Goal: Information Seeking & Learning: Learn about a topic

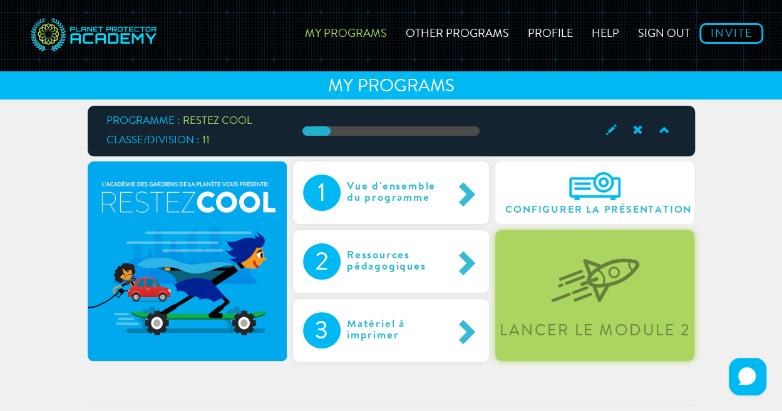
click at [592, 312] on div "Lancer le module 2" at bounding box center [594, 295] width 199 height 131
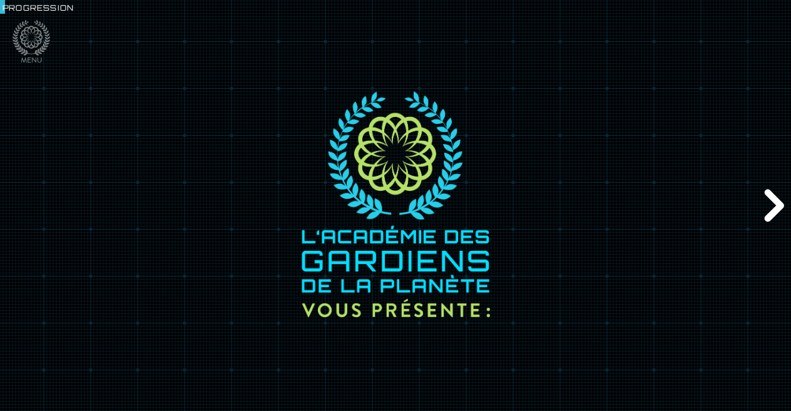
click at [772, 205] on div "Suivant" at bounding box center [772, 205] width 38 height 123
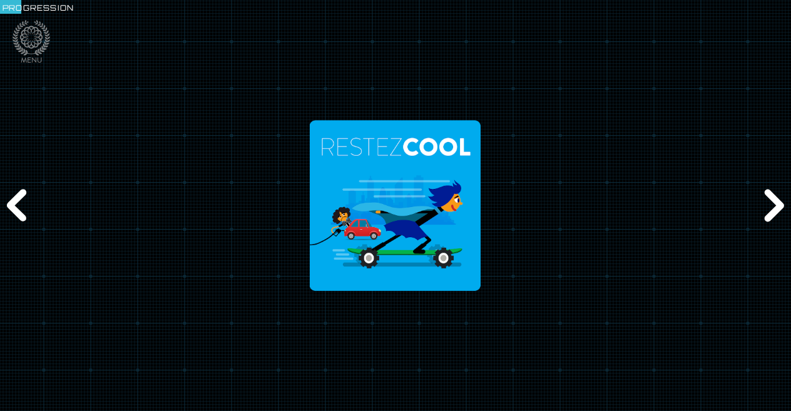
click at [772, 205] on div "Suivant" at bounding box center [772, 205] width 38 height 123
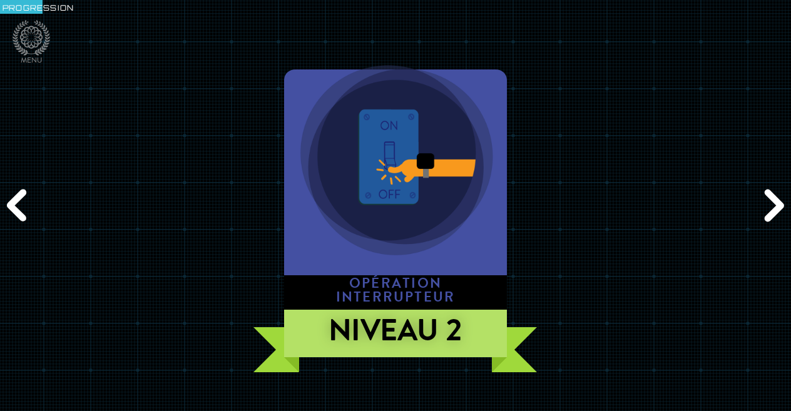
click at [772, 205] on div "Suivant" at bounding box center [772, 205] width 38 height 123
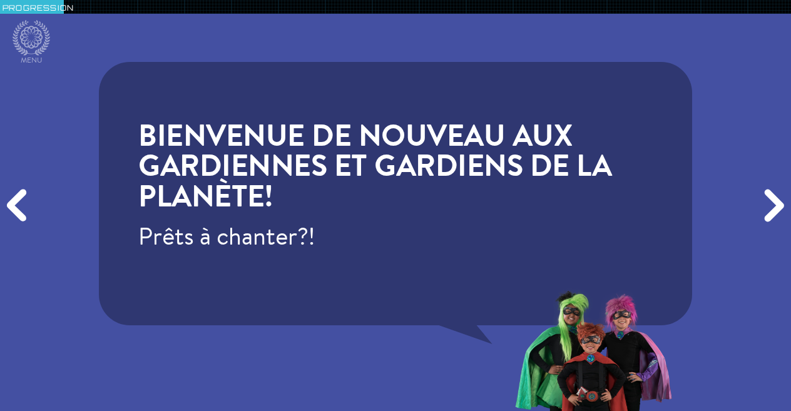
click at [772, 205] on div "Suivant" at bounding box center [772, 205] width 38 height 123
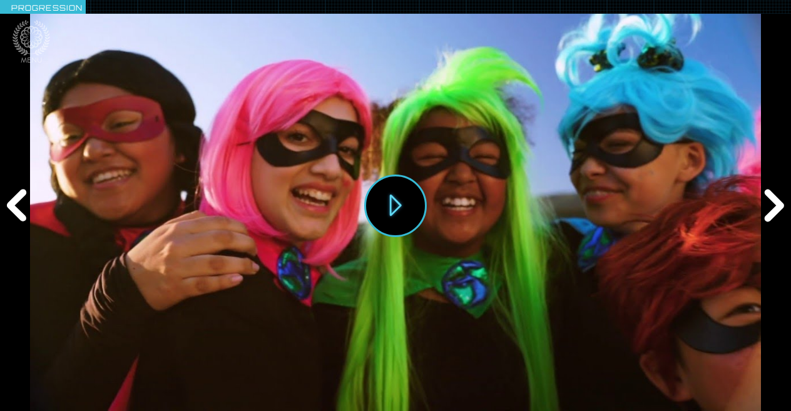
click at [16, 202] on div "Précédent" at bounding box center [19, 205] width 38 height 123
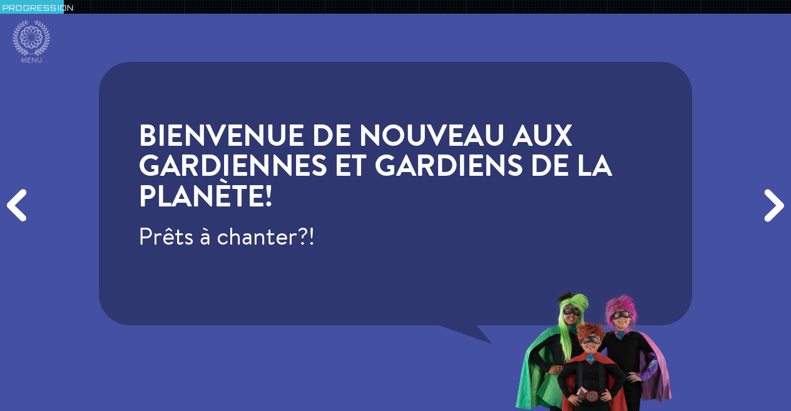
click at [16, 202] on div "Précédent" at bounding box center [19, 205] width 38 height 123
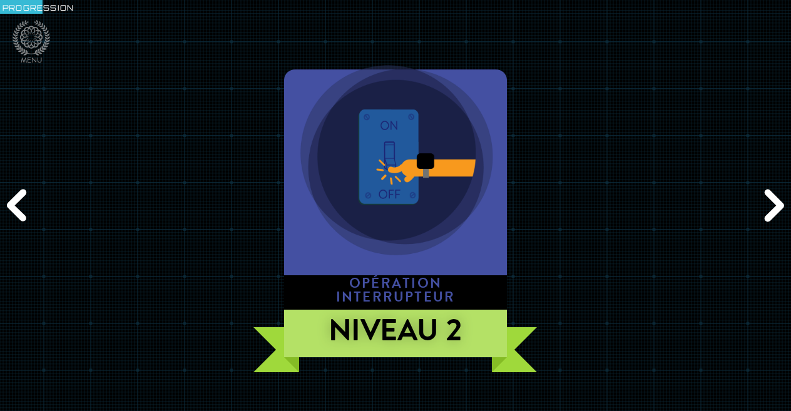
click at [16, 202] on div "Précédent" at bounding box center [19, 205] width 38 height 123
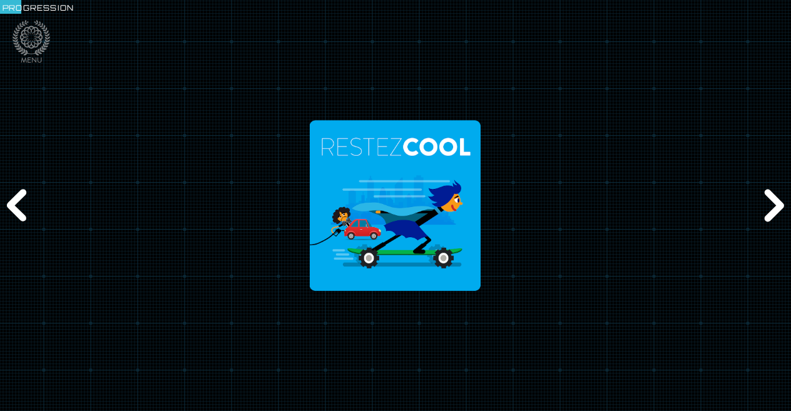
click at [16, 202] on div "Précédent" at bounding box center [19, 205] width 38 height 123
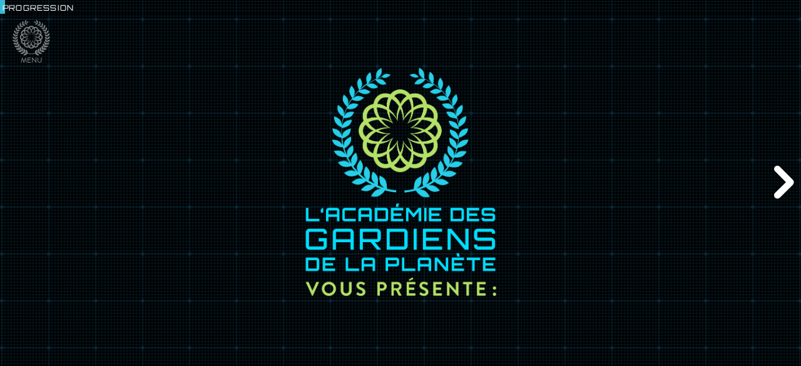
click at [781, 178] on div "Suivant" at bounding box center [782, 183] width 38 height 110
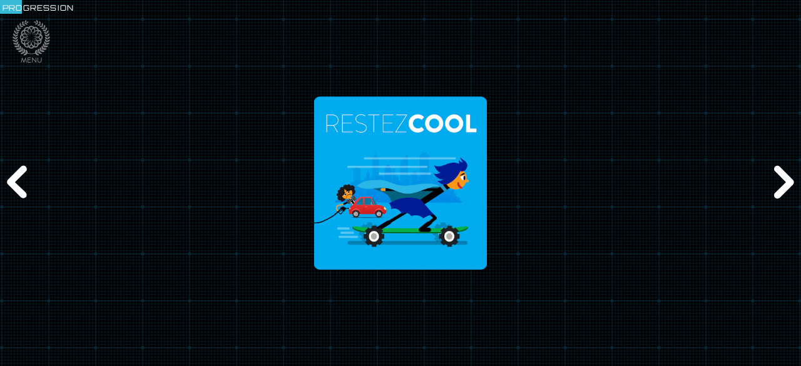
click at [781, 178] on div "Suivant" at bounding box center [782, 183] width 38 height 110
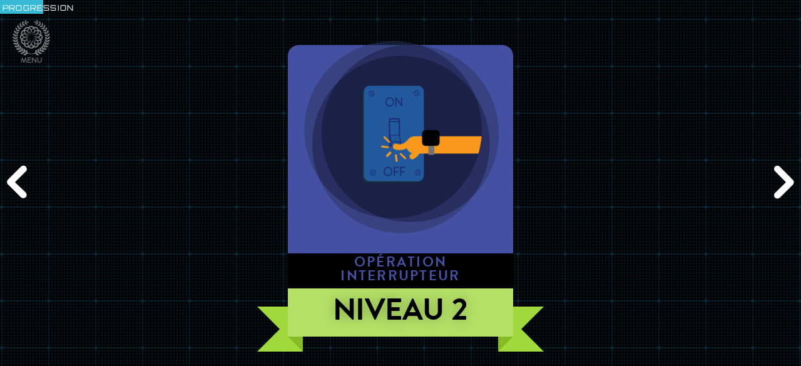
click at [781, 180] on div "Suivant" at bounding box center [782, 183] width 38 height 110
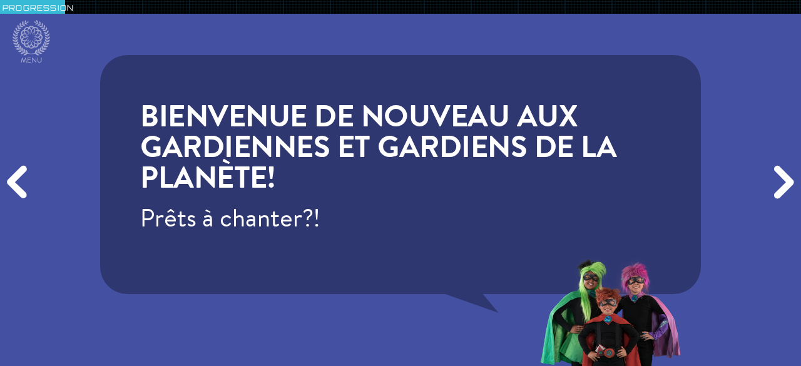
click at [781, 180] on div "Suivant" at bounding box center [782, 183] width 38 height 110
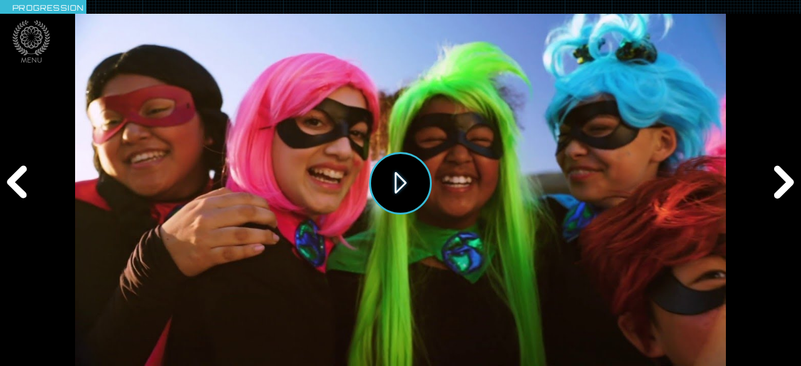
click at [404, 183] on button "Jouer" at bounding box center [400, 183] width 63 height 63
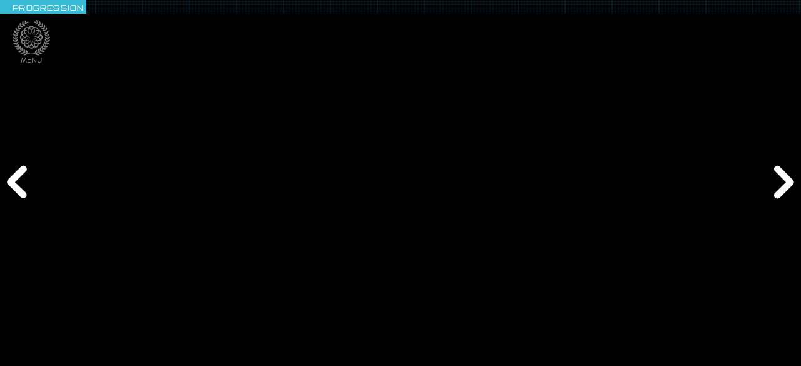
click at [779, 178] on div "Suivant" at bounding box center [782, 183] width 38 height 110
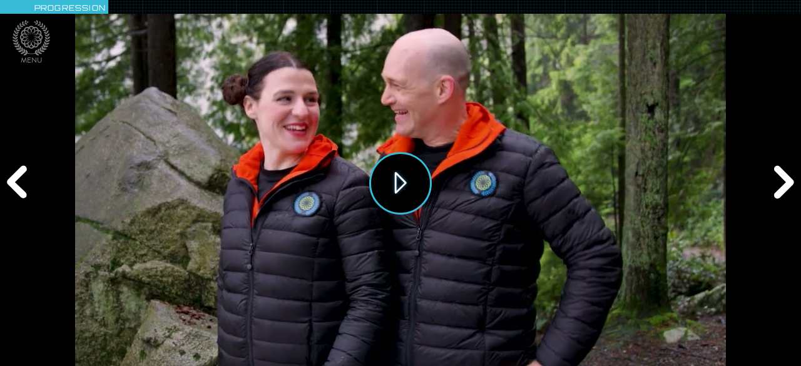
click at [409, 190] on button "Jouer" at bounding box center [400, 183] width 63 height 63
click at [781, 173] on div "Suivant" at bounding box center [782, 183] width 38 height 110
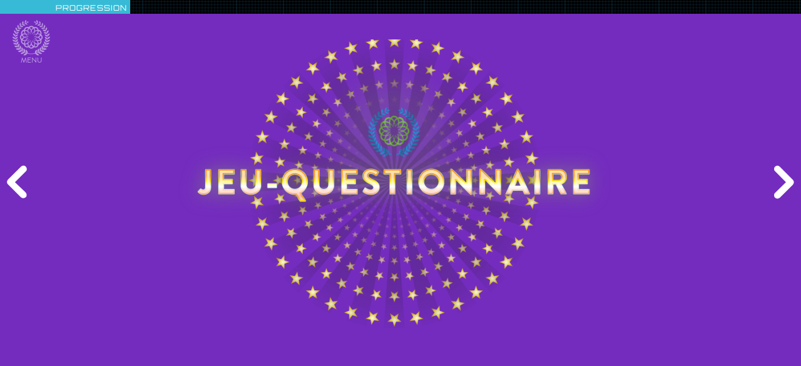
click at [777, 183] on div "Suivant" at bounding box center [782, 183] width 38 height 110
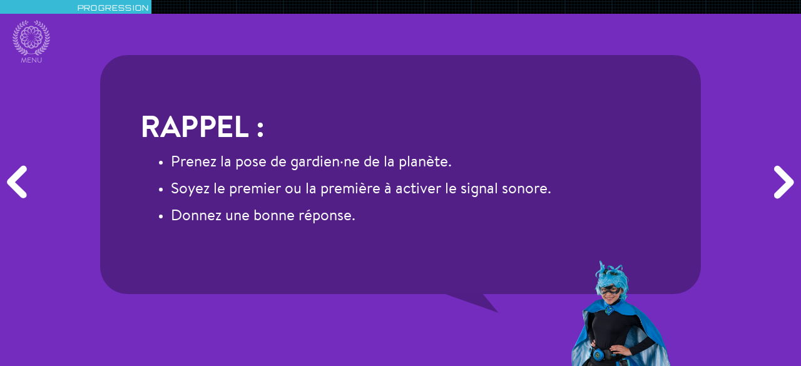
click at [777, 183] on div "Suivant" at bounding box center [782, 183] width 38 height 110
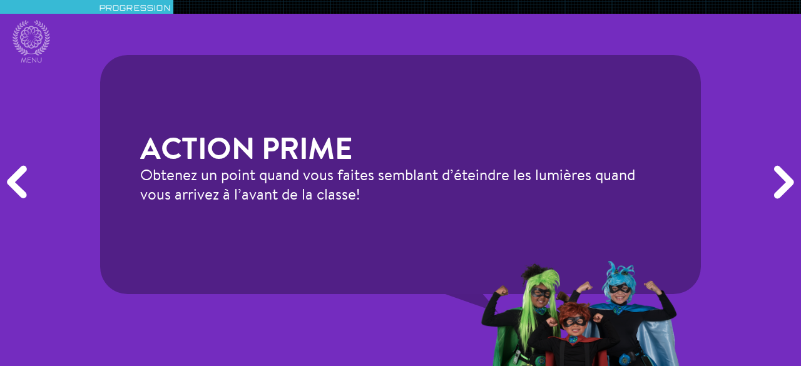
click at [777, 183] on div "Suivant" at bounding box center [782, 183] width 38 height 110
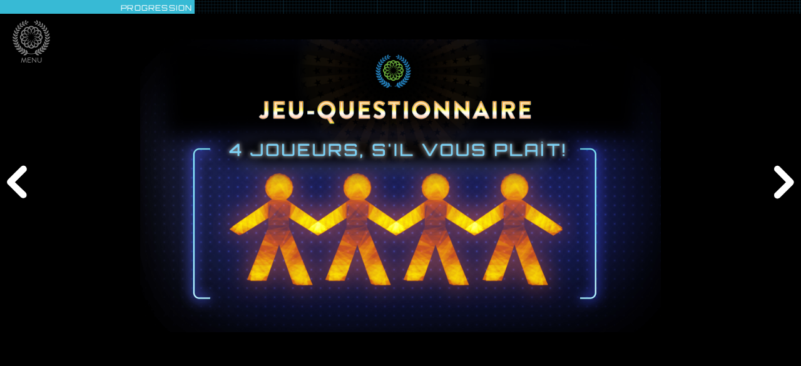
click at [780, 180] on div "Suivant" at bounding box center [782, 183] width 38 height 110
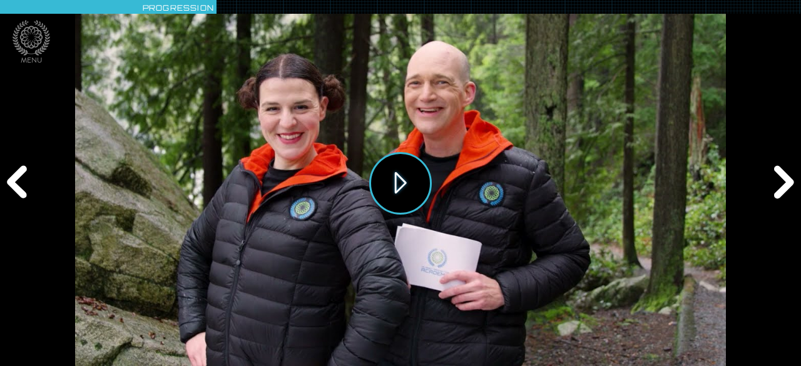
click at [408, 186] on button "Jouer" at bounding box center [400, 183] width 63 height 63
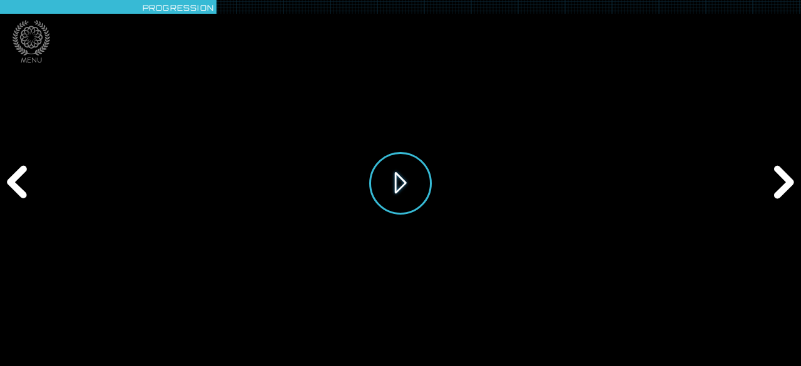
click at [407, 187] on button "Jouer" at bounding box center [400, 183] width 63 height 63
click at [411, 185] on button "Jouer" at bounding box center [400, 183] width 63 height 63
click at [779, 177] on div "Suivant" at bounding box center [782, 183] width 38 height 110
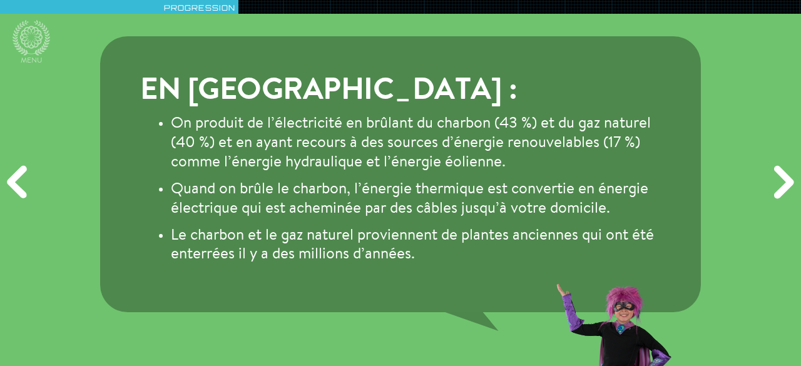
click at [781, 182] on div "Suivant" at bounding box center [782, 183] width 38 height 110
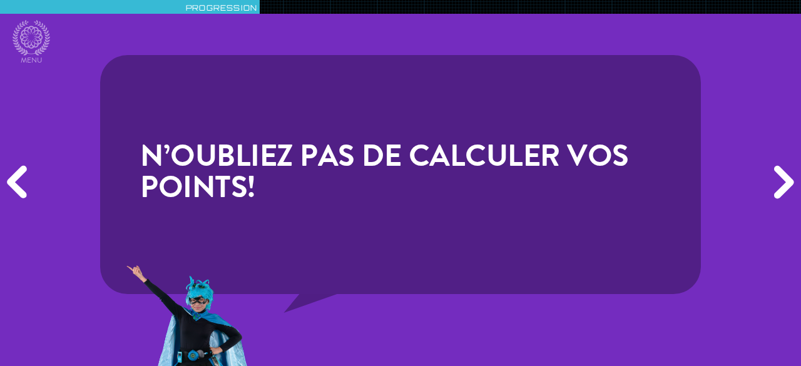
click at [781, 180] on div "Suivant" at bounding box center [782, 183] width 38 height 110
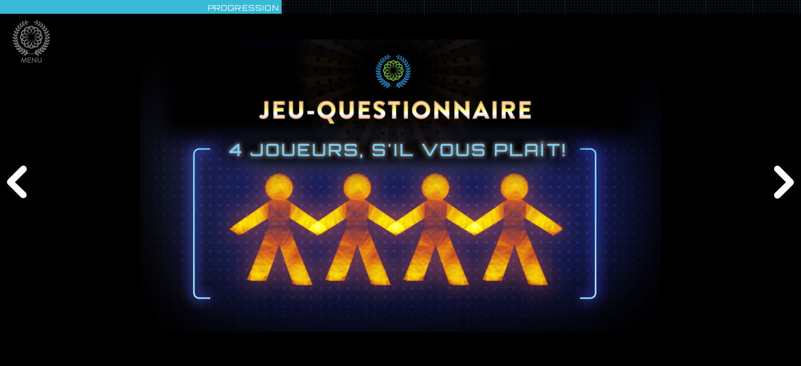
click at [781, 180] on div "Suivant" at bounding box center [782, 183] width 38 height 110
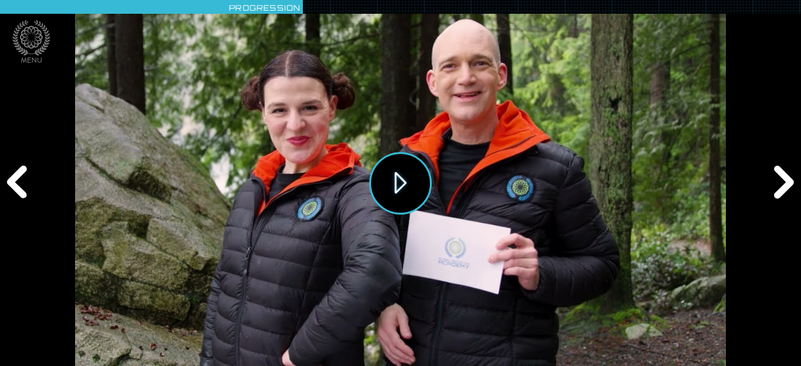
click at [406, 186] on button "Jouer" at bounding box center [400, 183] width 63 height 63
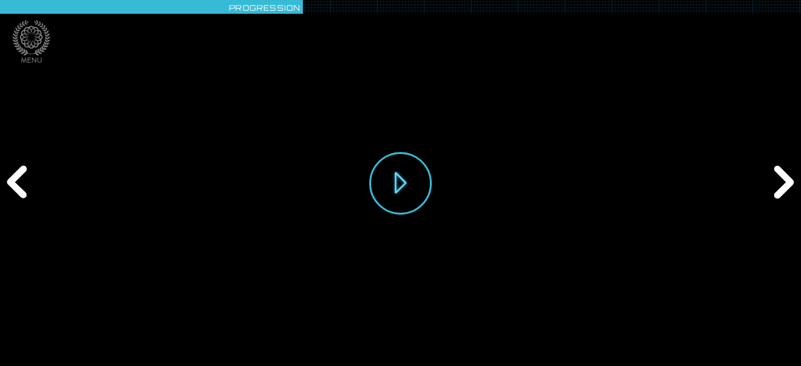
click at [781, 185] on div "Suivant" at bounding box center [782, 183] width 38 height 110
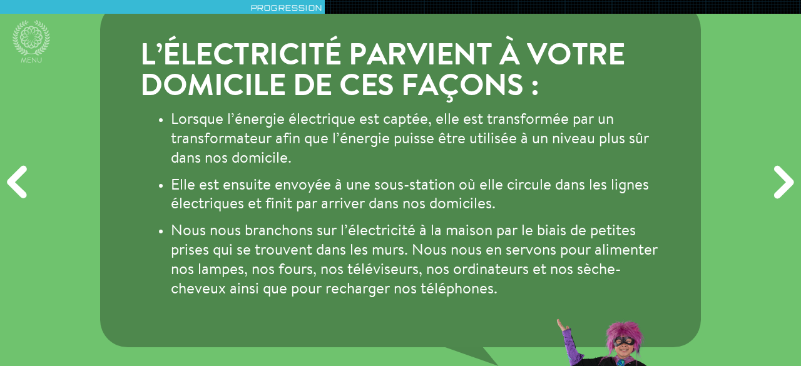
click at [781, 175] on div "Suivant" at bounding box center [782, 183] width 38 height 110
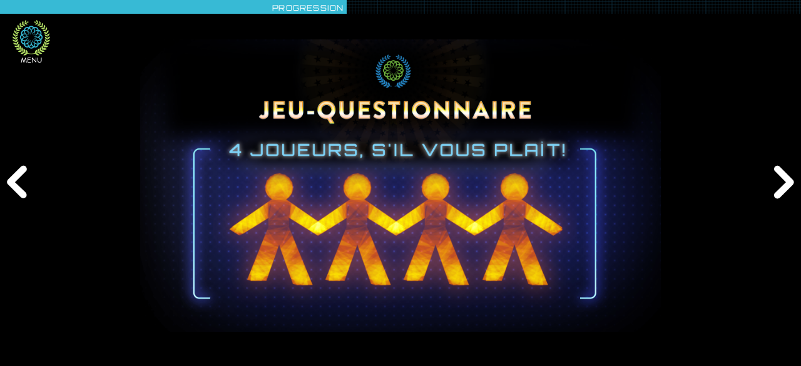
click at [40, 38] on icon at bounding box center [31, 37] width 23 height 23
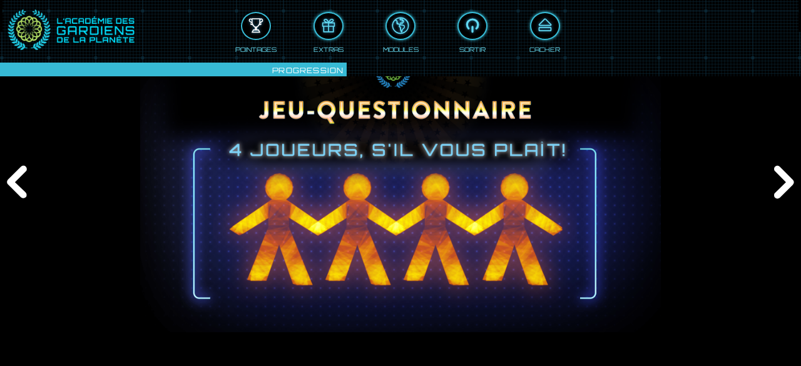
click at [259, 26] on div at bounding box center [256, 26] width 28 height 21
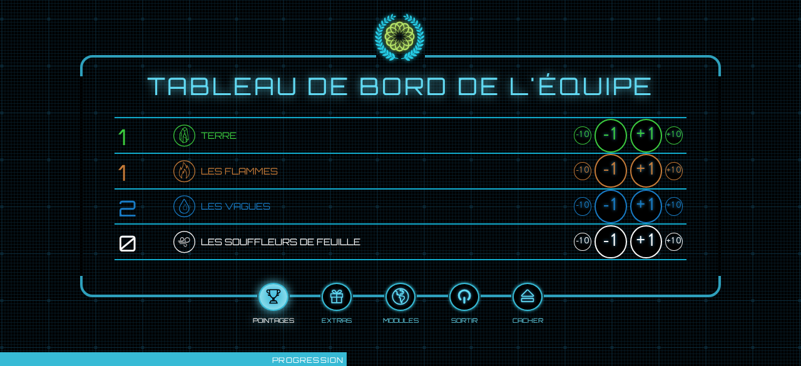
click at [644, 172] on div "+1" at bounding box center [646, 171] width 32 height 34
click at [523, 295] on div at bounding box center [528, 297] width 28 height 21
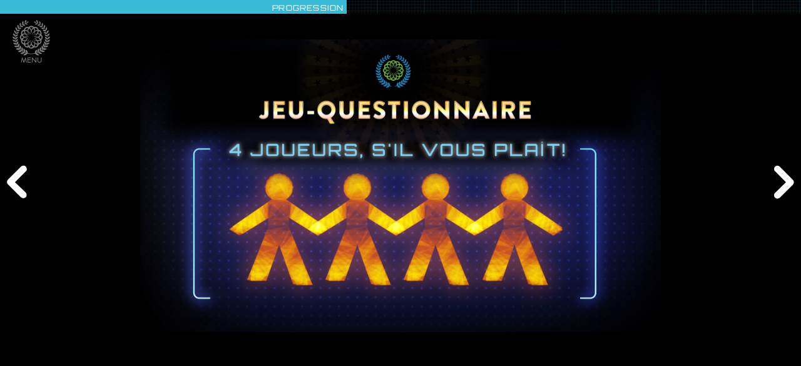
click at [781, 183] on div "Suivant" at bounding box center [782, 183] width 38 height 110
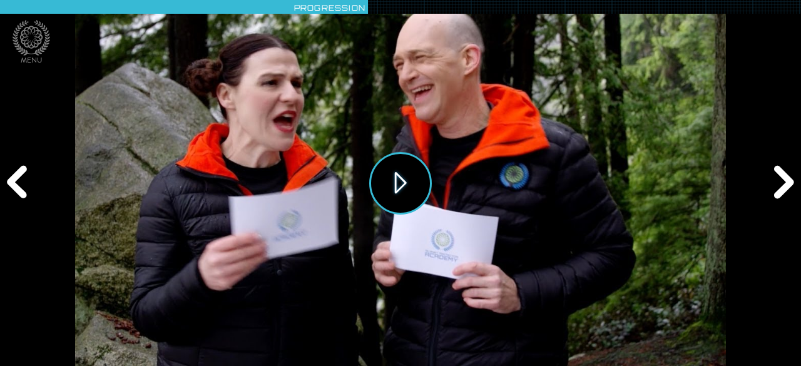
click at [389, 189] on button "Jouer" at bounding box center [400, 183] width 63 height 63
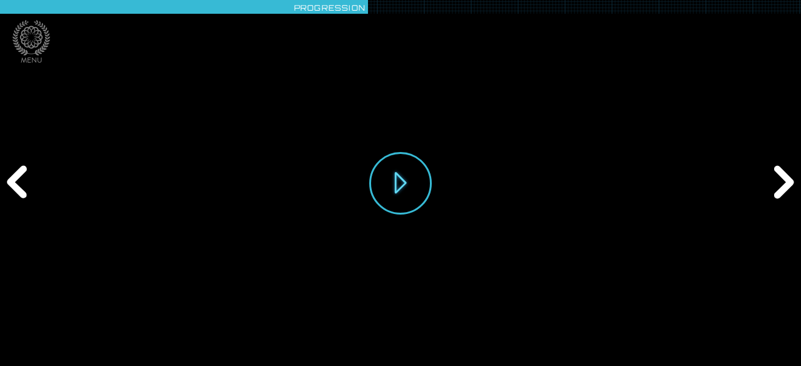
click at [781, 185] on div "Suivant" at bounding box center [782, 183] width 38 height 110
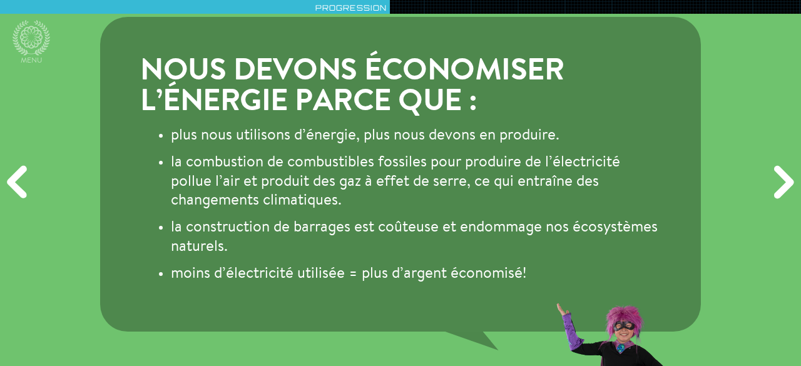
click at [781, 179] on div "Suivant" at bounding box center [782, 183] width 38 height 110
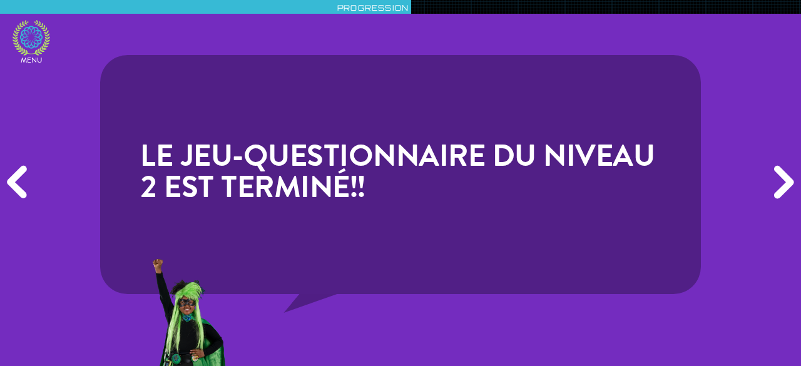
click at [26, 36] on icon at bounding box center [32, 38] width 38 height 36
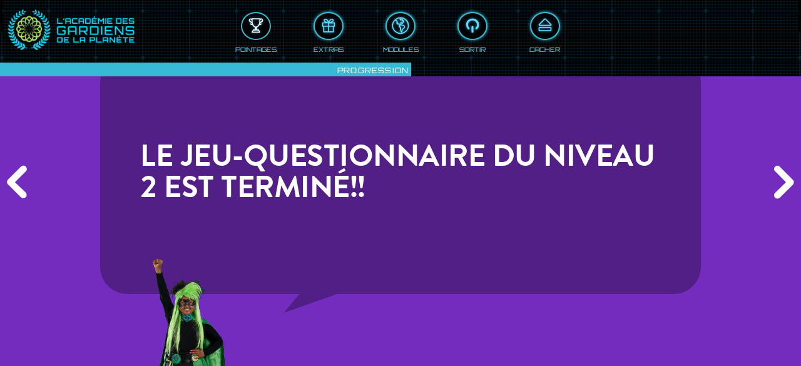
click at [249, 23] on div at bounding box center [256, 26] width 28 height 21
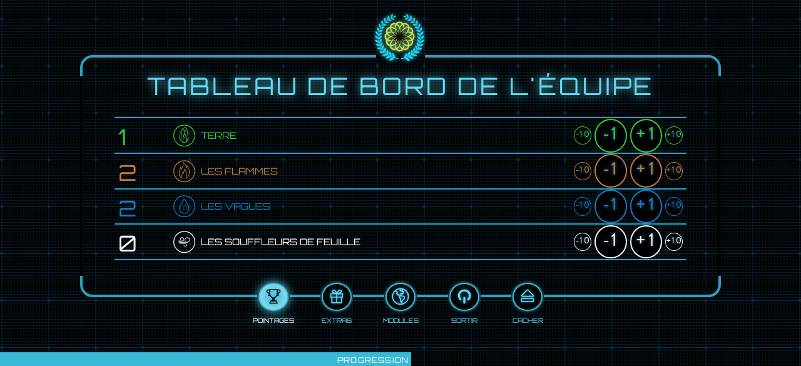
click at [651, 175] on div "+1" at bounding box center [646, 171] width 32 height 34
click at [525, 301] on div at bounding box center [528, 297] width 28 height 21
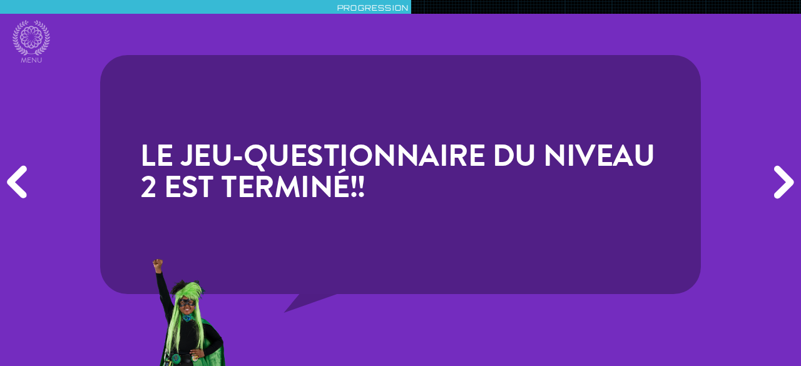
click at [781, 182] on div "Suivant" at bounding box center [782, 183] width 38 height 110
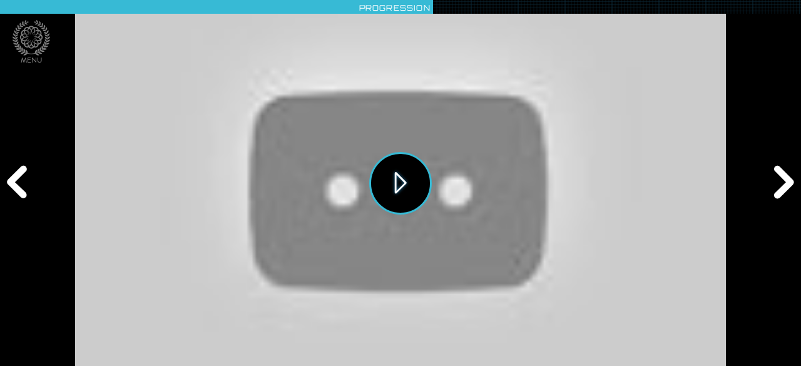
click at [407, 177] on button "Jouer" at bounding box center [400, 183] width 63 height 63
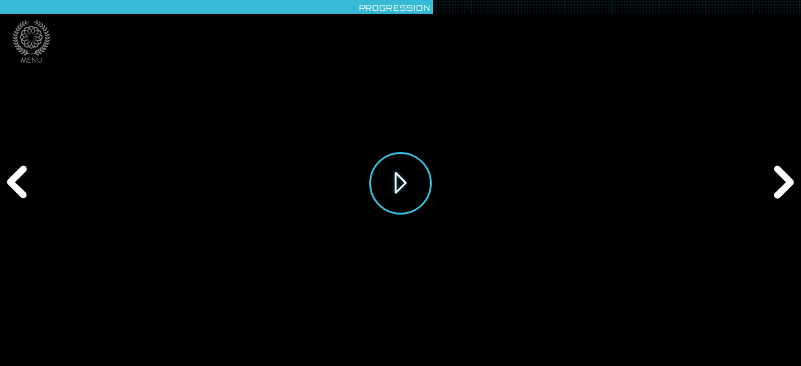
click at [406, 185] on button "Jouer" at bounding box center [400, 183] width 63 height 63
click at [781, 187] on div "Suivant" at bounding box center [782, 183] width 38 height 110
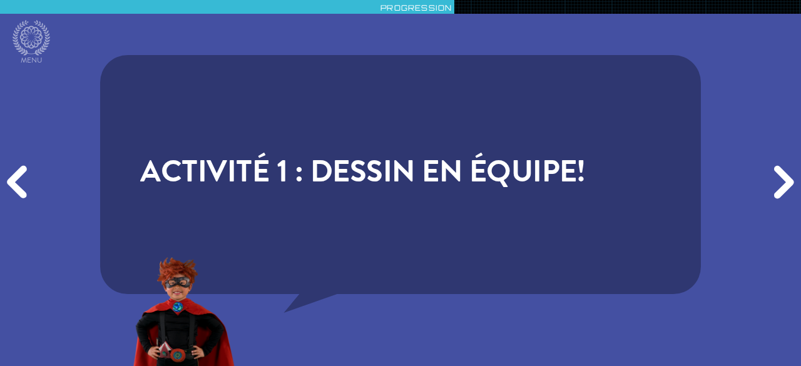
click at [781, 185] on div "Suivant" at bounding box center [782, 183] width 38 height 110
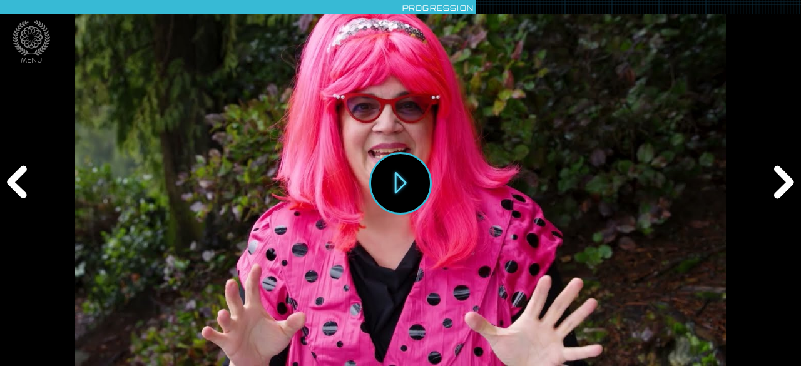
click at [781, 183] on div "Suivant" at bounding box center [782, 183] width 38 height 110
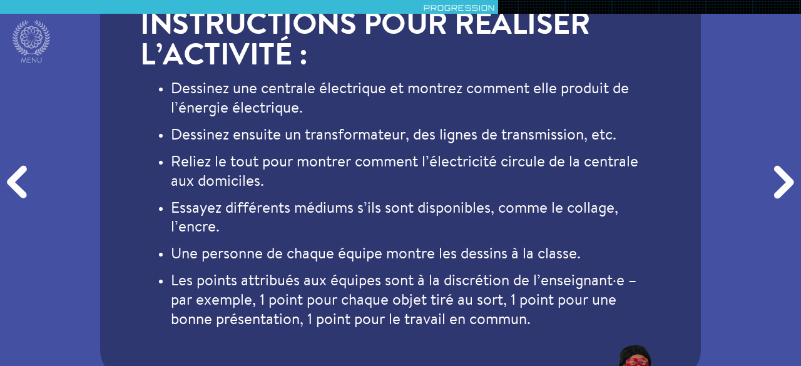
click at [781, 183] on div "Suivant" at bounding box center [782, 183] width 38 height 110
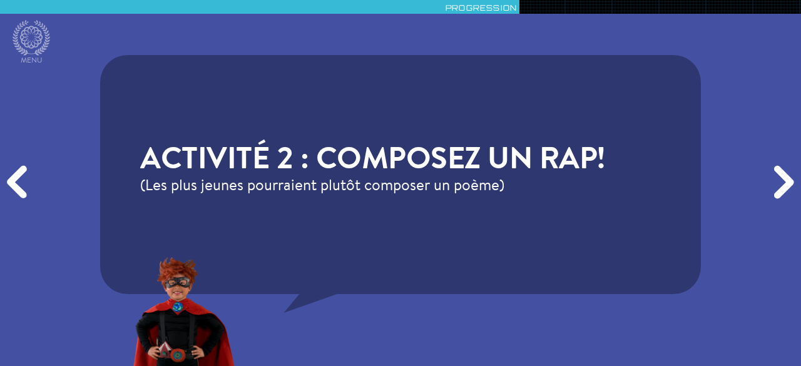
click at [781, 183] on div "Suivant" at bounding box center [782, 183] width 38 height 110
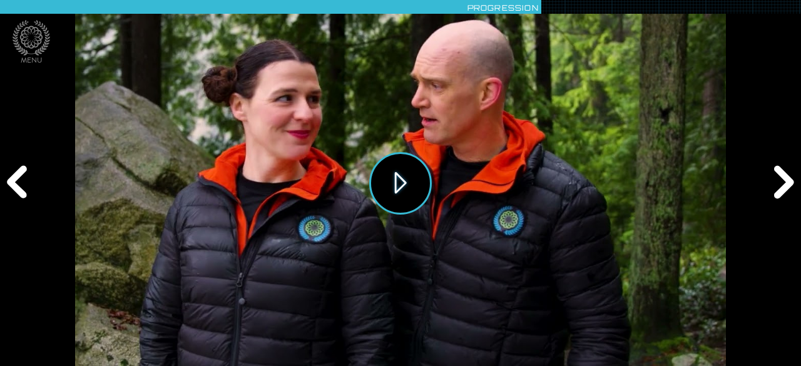
click at [405, 188] on button "Jouer" at bounding box center [400, 183] width 63 height 63
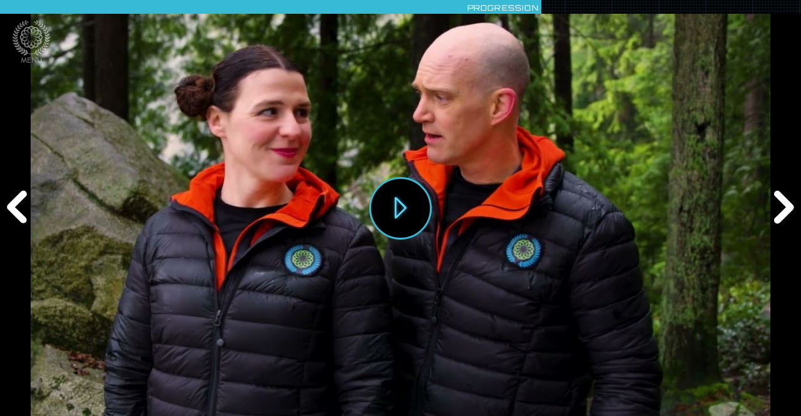
click at [777, 203] on div "Suivant" at bounding box center [782, 208] width 38 height 125
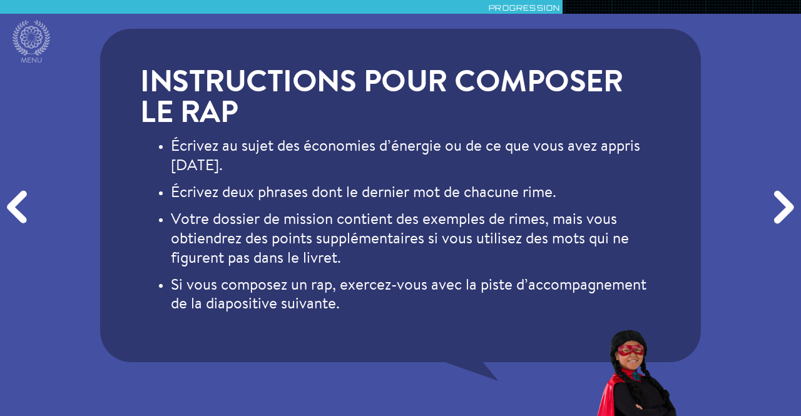
click at [779, 208] on div "Suivant" at bounding box center [782, 208] width 38 height 125
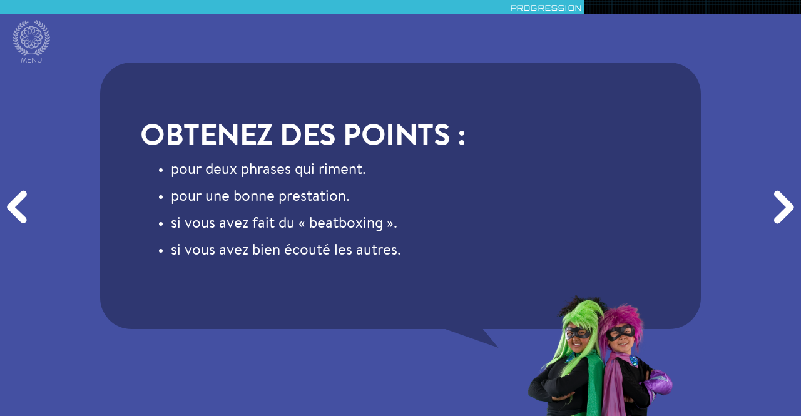
click at [779, 211] on div "Suivant" at bounding box center [782, 208] width 38 height 125
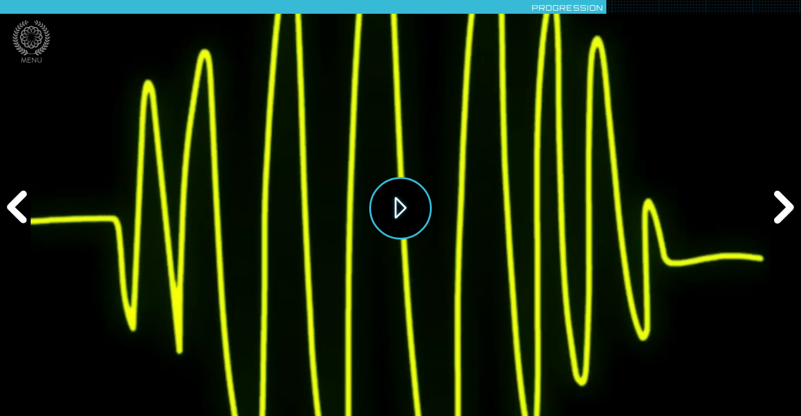
click at [390, 205] on button "Jouer" at bounding box center [400, 208] width 63 height 63
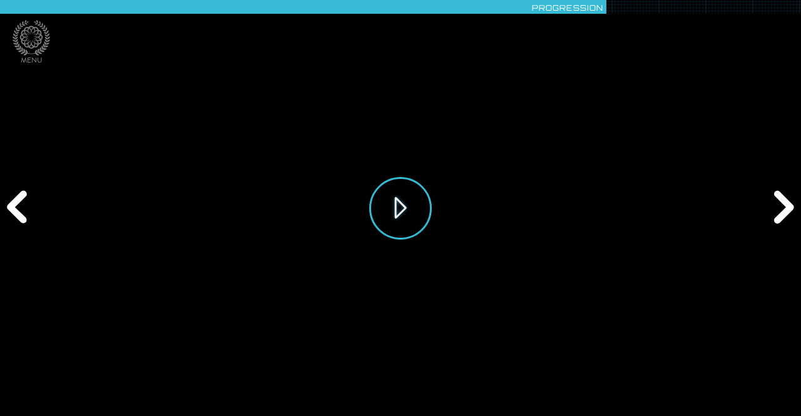
click at [394, 221] on button "Jouer" at bounding box center [400, 208] width 63 height 63
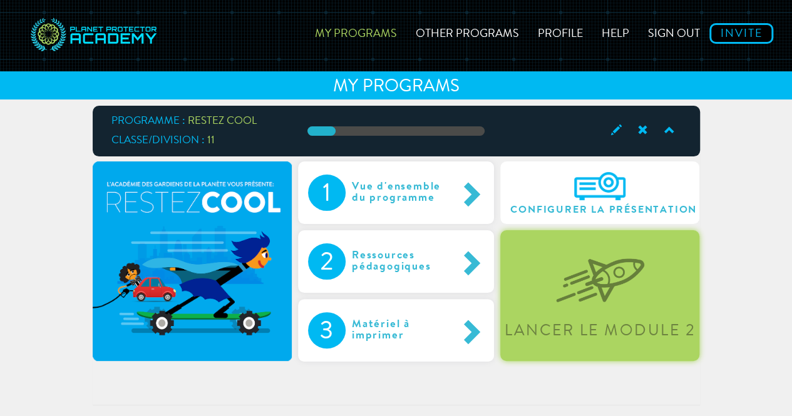
click at [603, 267] on img at bounding box center [600, 270] width 88 height 64
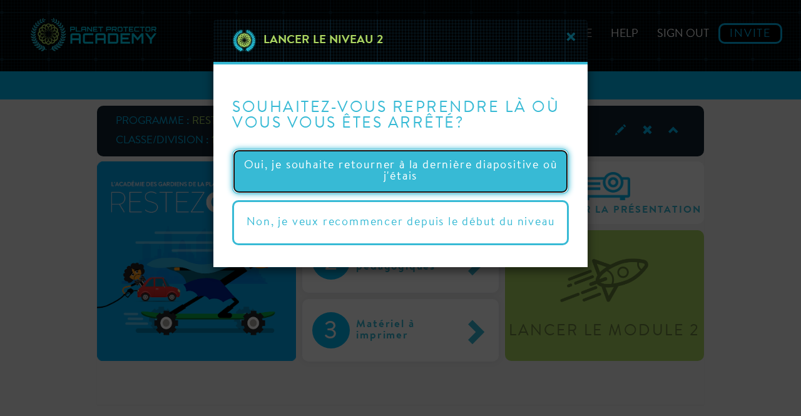
click at [431, 182] on button "Oui, je souhaite retourner à la dernière diapositive où j'étais" at bounding box center [400, 171] width 337 height 45
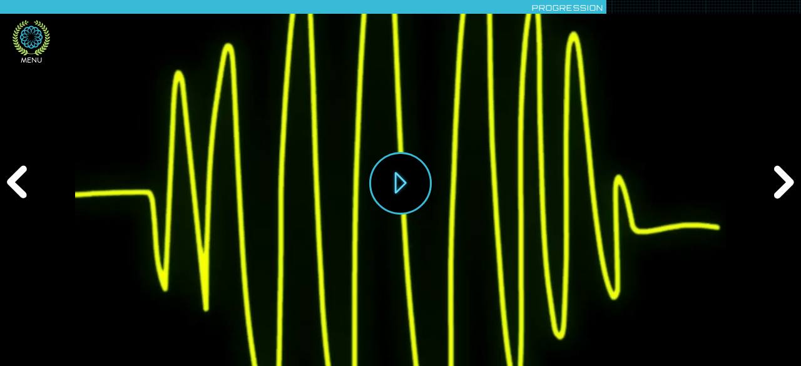
click at [36, 38] on icon at bounding box center [32, 38] width 38 height 36
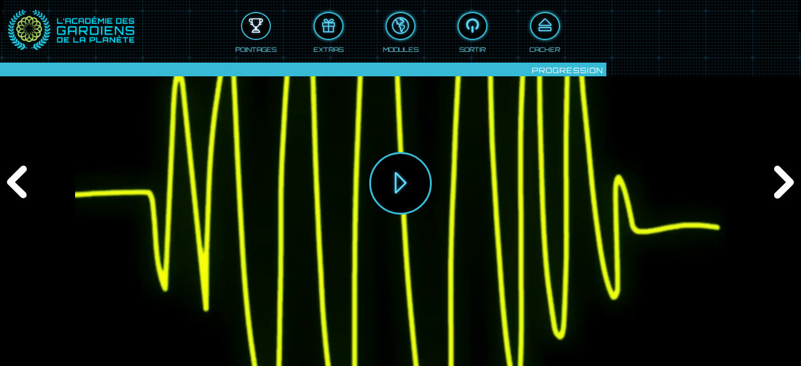
click at [252, 24] on div at bounding box center [256, 26] width 28 height 21
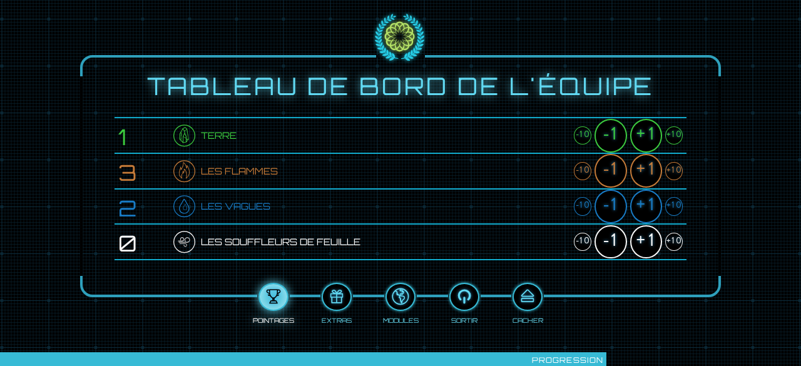
click at [560, 123] on div "Terre" at bounding box center [372, 135] width 398 height 29
click at [650, 207] on div "+1" at bounding box center [646, 207] width 32 height 34
click at [641, 135] on div "+1" at bounding box center [646, 136] width 32 height 34
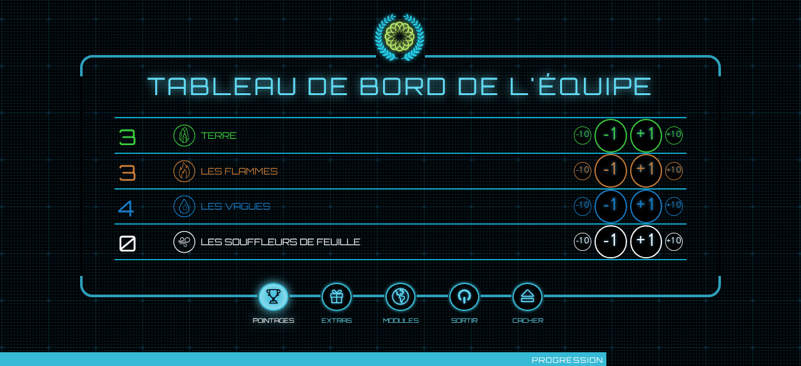
click at [643, 168] on div "+1" at bounding box center [646, 171] width 32 height 34
click at [647, 245] on div "+1" at bounding box center [646, 242] width 32 height 34
click at [647, 130] on div "+1" at bounding box center [646, 136] width 32 height 34
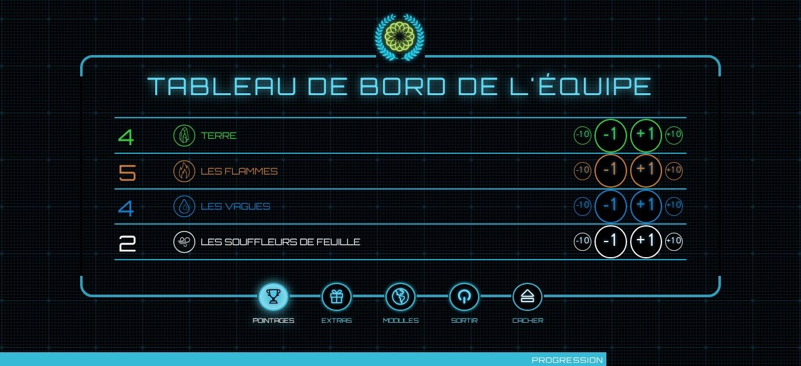
click at [529, 297] on div at bounding box center [528, 297] width 28 height 21
